Goal: Task Accomplishment & Management: Manage account settings

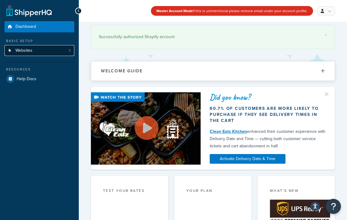
click at [33, 50] on link "Websites 1" at bounding box center [40, 50] width 70 height 11
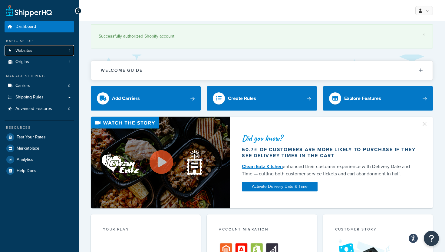
click at [46, 48] on link "Websites 1" at bounding box center [40, 50] width 70 height 11
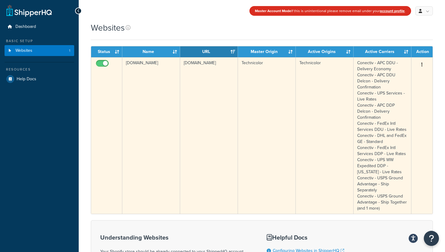
click at [424, 66] on button "button" at bounding box center [422, 65] width 8 height 10
click at [399, 77] on link "Edit" at bounding box center [398, 77] width 48 height 12
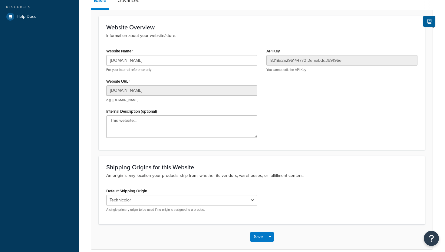
scroll to position [90, 0]
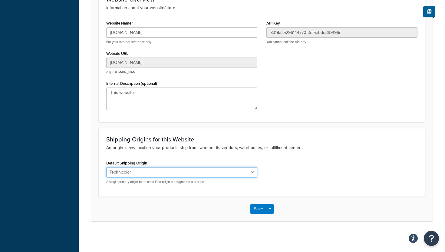
click at [175, 175] on select "Artist Endeavor - Auction Rate Card Artist Endeavor - Signature Delivery [PERSO…" at bounding box center [181, 172] width 151 height 10
select select "166122"
click at [257, 207] on button "Save" at bounding box center [259, 209] width 16 height 10
